Goal: Use online tool/utility: Utilize a website feature to perform a specific function

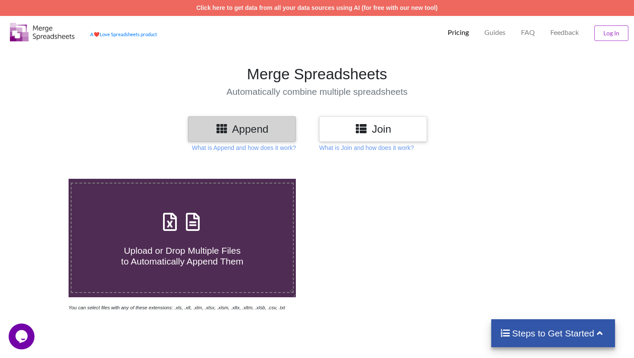
click at [241, 136] on div "Append" at bounding box center [242, 128] width 108 height 25
click at [210, 222] on div "Upload or Drop Multiple Files to Automatically Append Them" at bounding box center [182, 238] width 221 height 58
click at [43, 179] on input "Upload or Drop Multiple Files to Automatically Append Them" at bounding box center [43, 179] width 0 height 0
type input "C:\fakepath\1-50.txt"
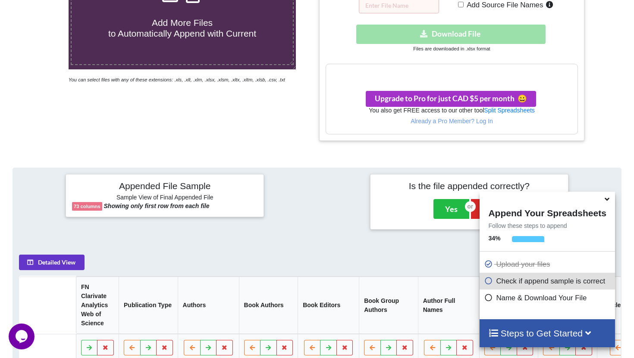
scroll to position [225, 0]
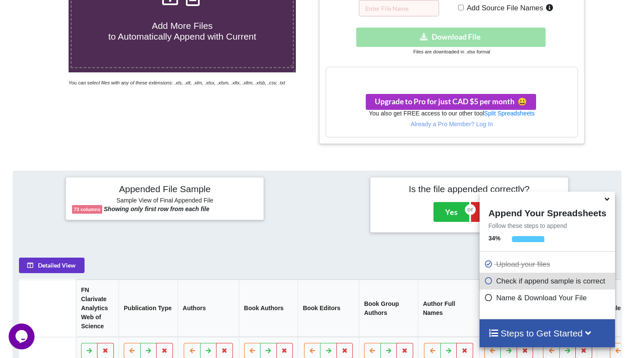
click at [606, 201] on icon at bounding box center [606, 198] width 9 height 8
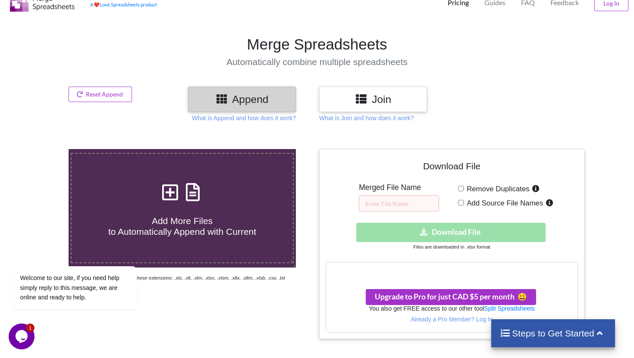
scroll to position [53, 0]
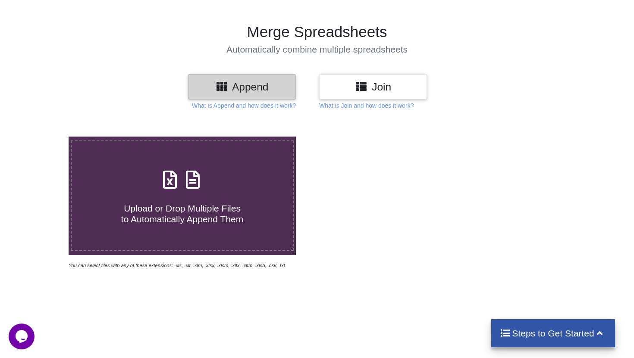
scroll to position [57, 0]
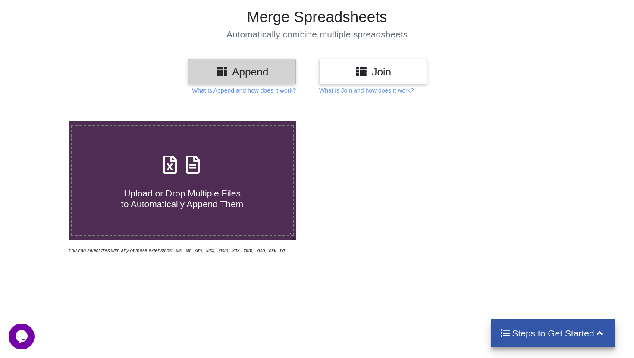
click at [190, 185] on h4 "Upload or Drop Multiple Files to Automatically Append Them" at bounding box center [182, 193] width 221 height 33
click at [43, 122] on input "Upload or Drop Multiple Files to Automatically Append Them" at bounding box center [43, 122] width 0 height 0
type input "C:\fakepath\1-50.xls"
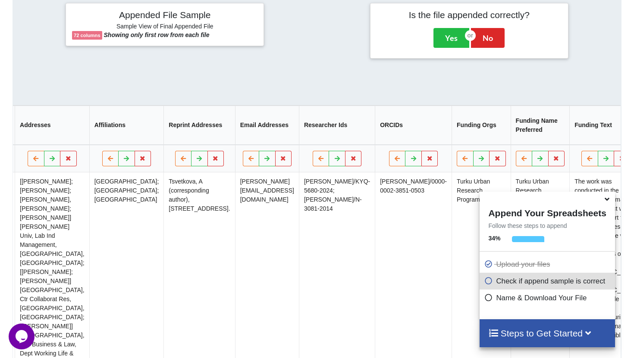
scroll to position [0, 1376]
